Goal: Task Accomplishment & Management: Use online tool/utility

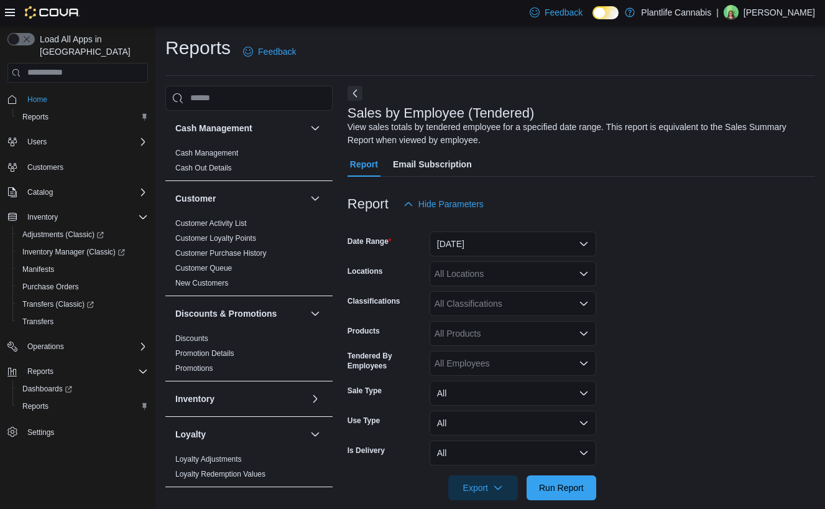
scroll to position [205, 0]
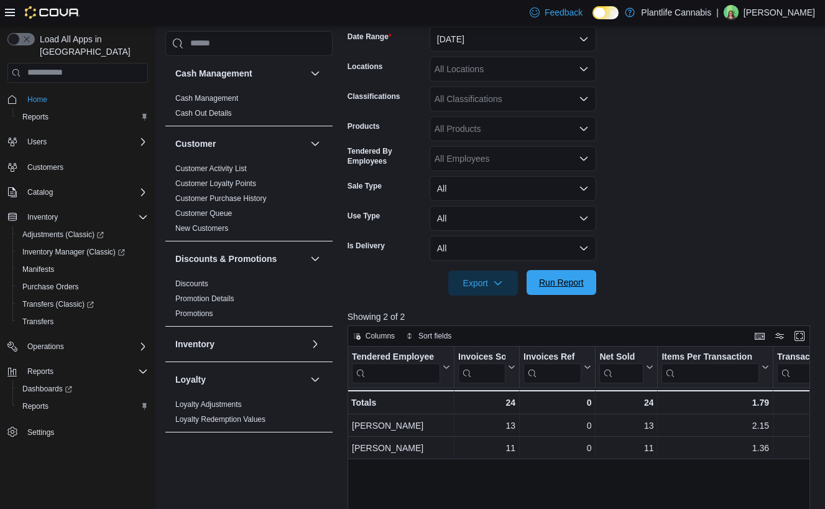
click at [562, 280] on span "Run Report" at bounding box center [561, 282] width 45 height 12
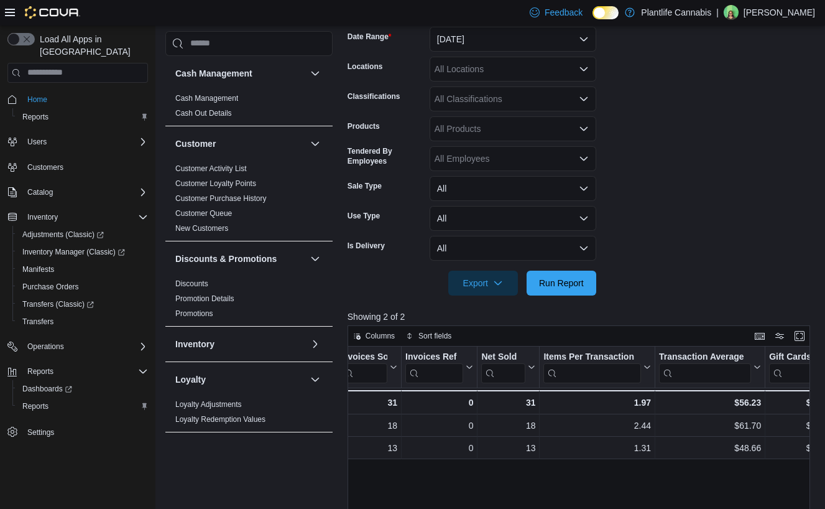
scroll to position [0, 0]
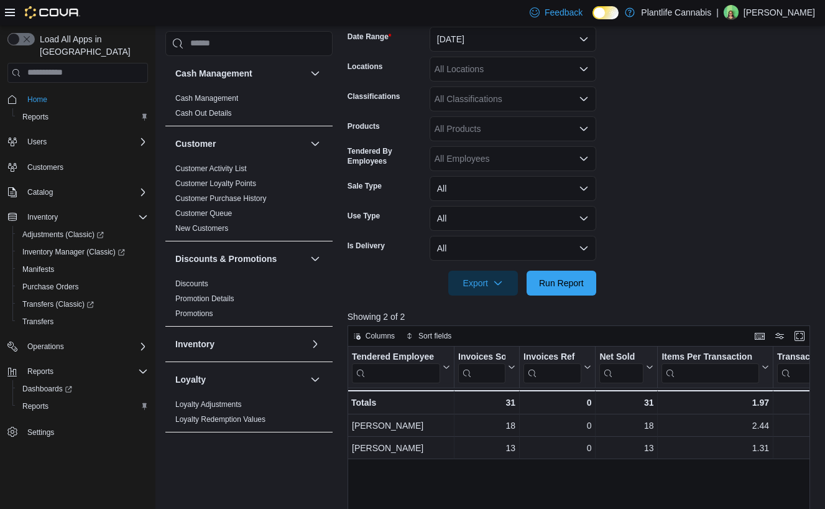
click at [552, 296] on div at bounding box center [582, 302] width 468 height 15
drag, startPoint x: 558, startPoint y: 278, endPoint x: 527, endPoint y: 205, distance: 79.7
click at [558, 278] on span "Run Report" at bounding box center [561, 283] width 45 height 12
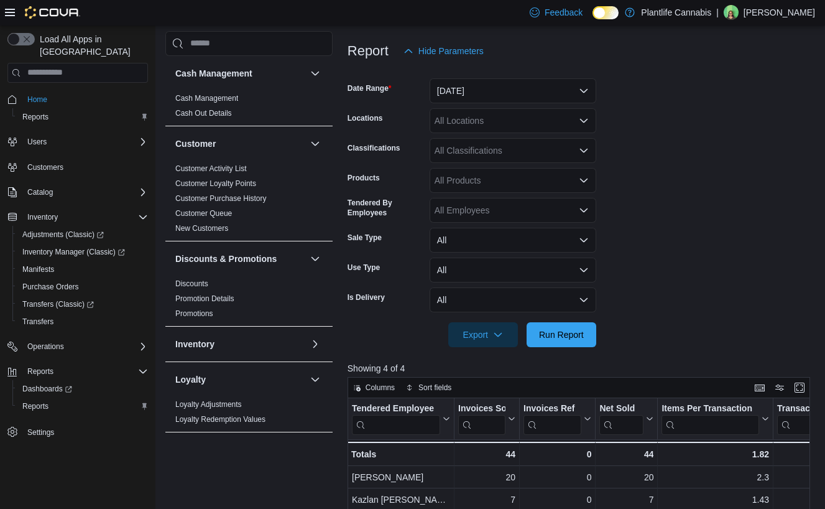
scroll to position [141, 0]
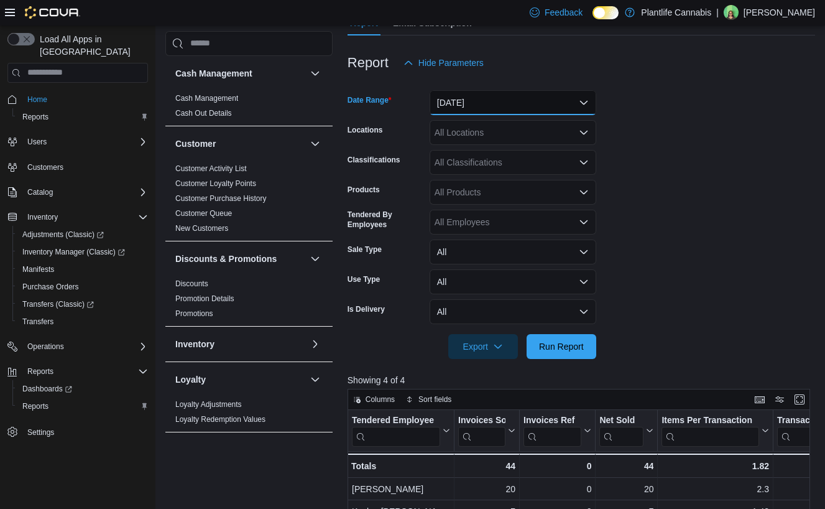
click at [491, 102] on button "[DATE]" at bounding box center [513, 102] width 167 height 25
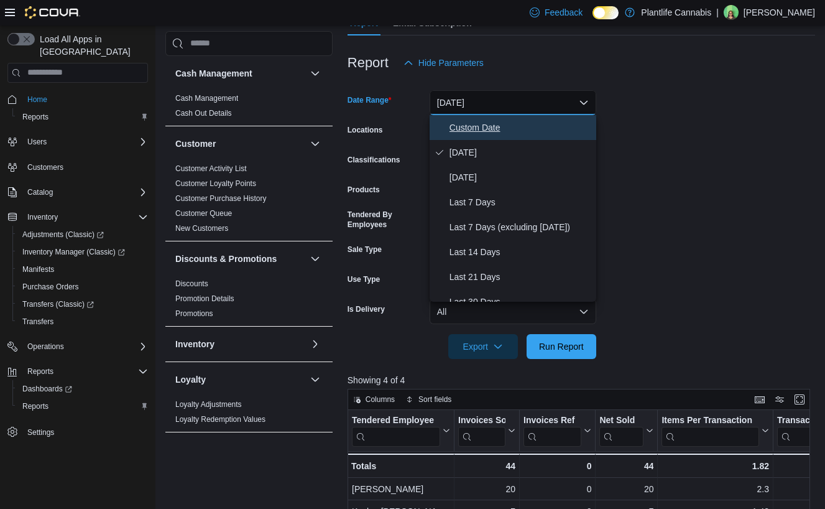
click at [479, 132] on span "Custom Date" at bounding box center [521, 127] width 142 height 15
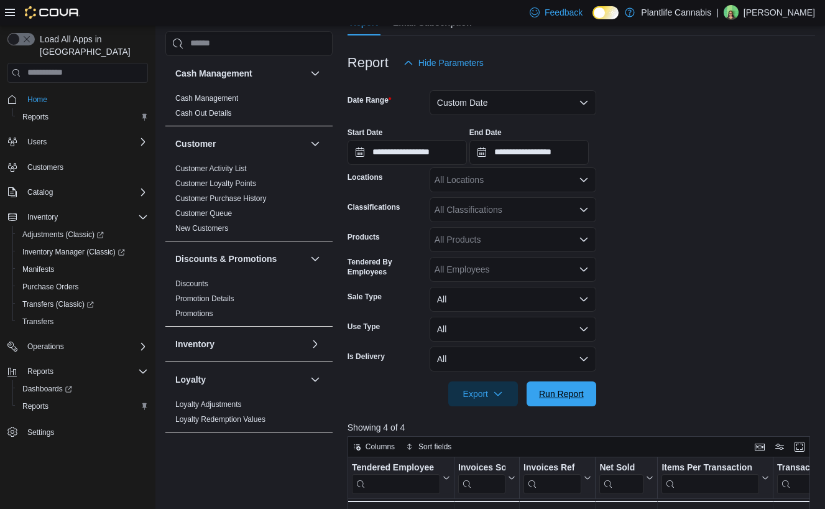
drag, startPoint x: 563, startPoint y: 393, endPoint x: 626, endPoint y: 369, distance: 67.1
click at [563, 397] on span "Run Report" at bounding box center [561, 393] width 45 height 12
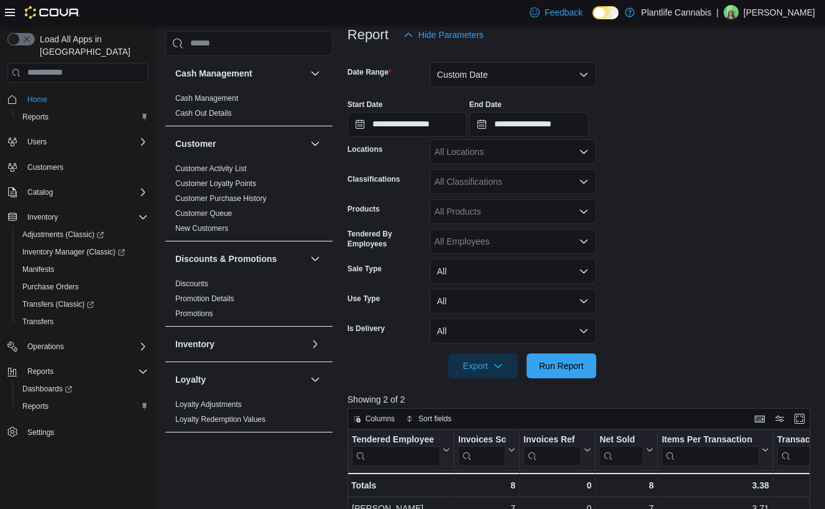
scroll to position [210, 0]
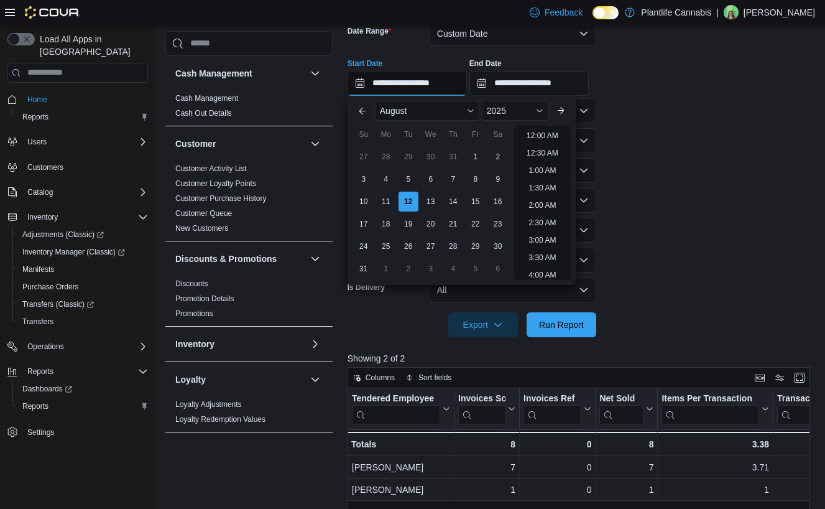
click at [450, 81] on input "**********" at bounding box center [407, 83] width 119 height 25
click at [539, 136] on li "3:00 PM" at bounding box center [543, 131] width 38 height 15
type input "**********"
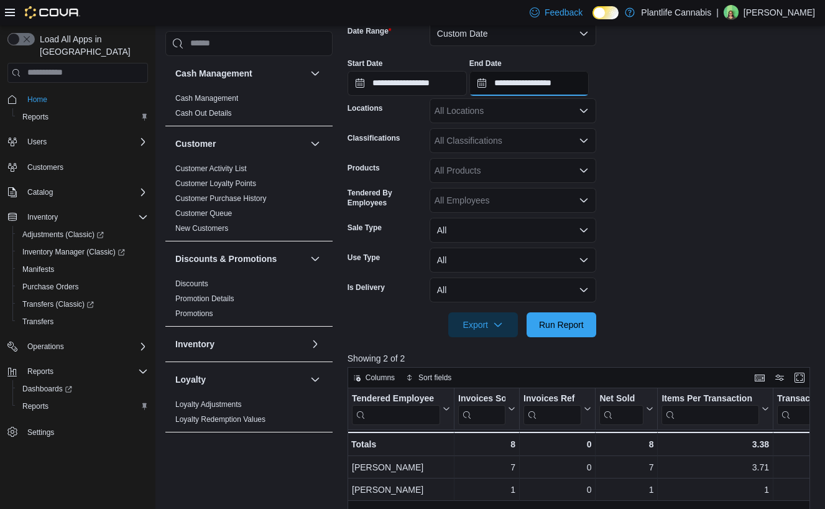
drag, startPoint x: 565, startPoint y: 91, endPoint x: 572, endPoint y: 89, distance: 7.1
click at [565, 90] on input "**********" at bounding box center [529, 83] width 119 height 25
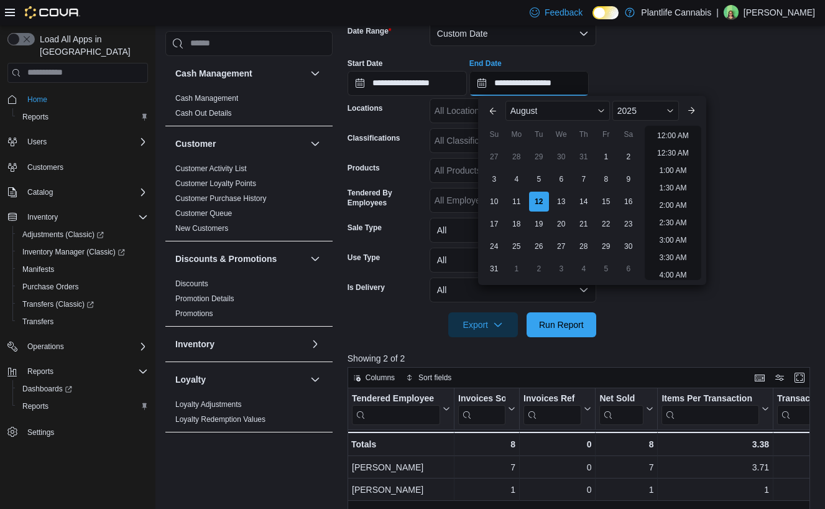
scroll to position [561, 0]
click at [670, 129] on li "4:00 PM" at bounding box center [673, 131] width 38 height 15
type input "**********"
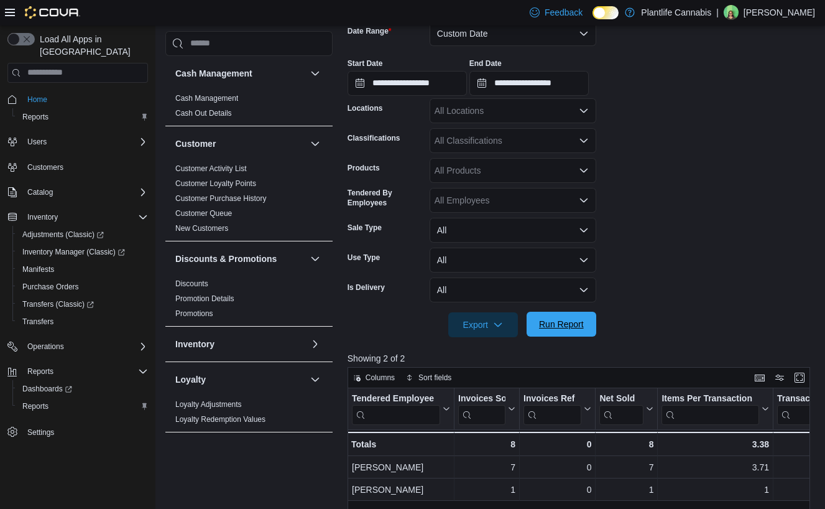
click at [583, 320] on span "Run Report" at bounding box center [561, 324] width 55 height 25
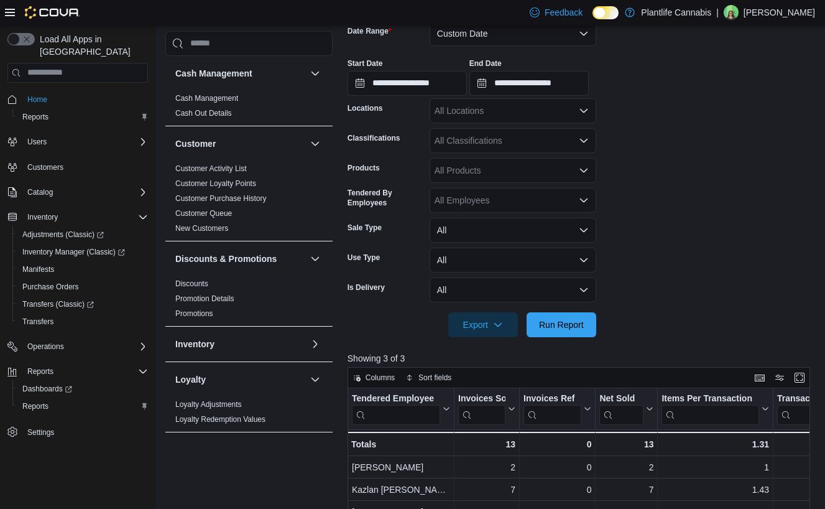
scroll to position [287, 0]
